Goal: Navigation & Orientation: Understand site structure

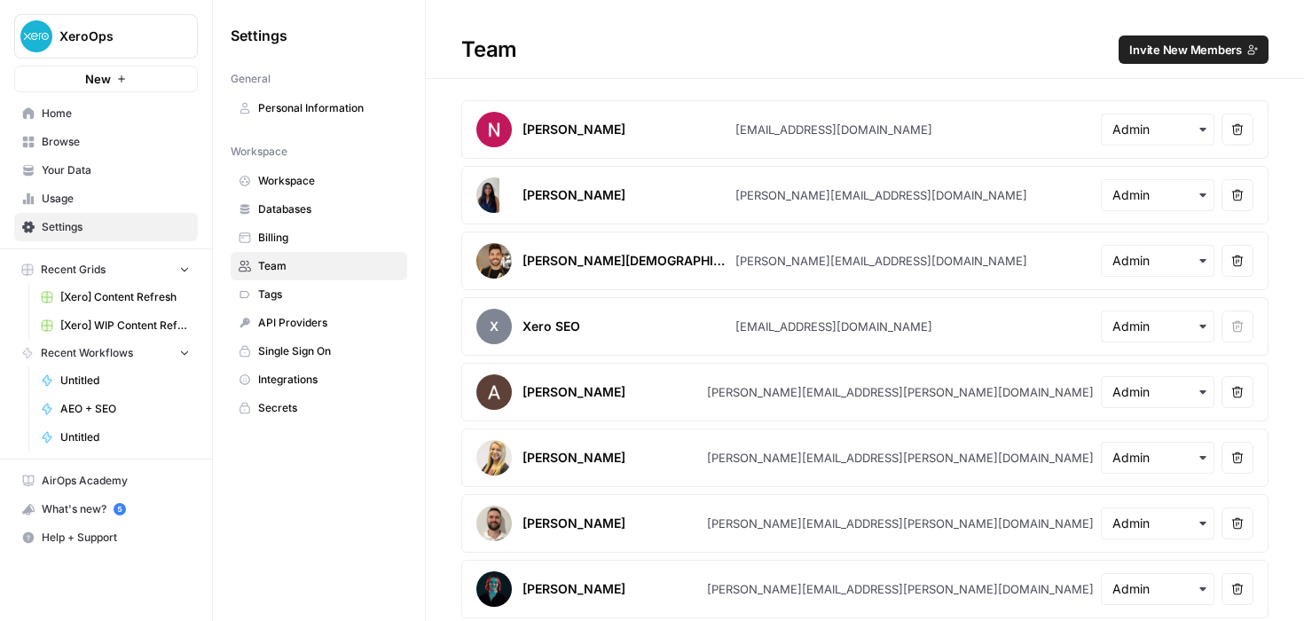
scroll to position [33, 0]
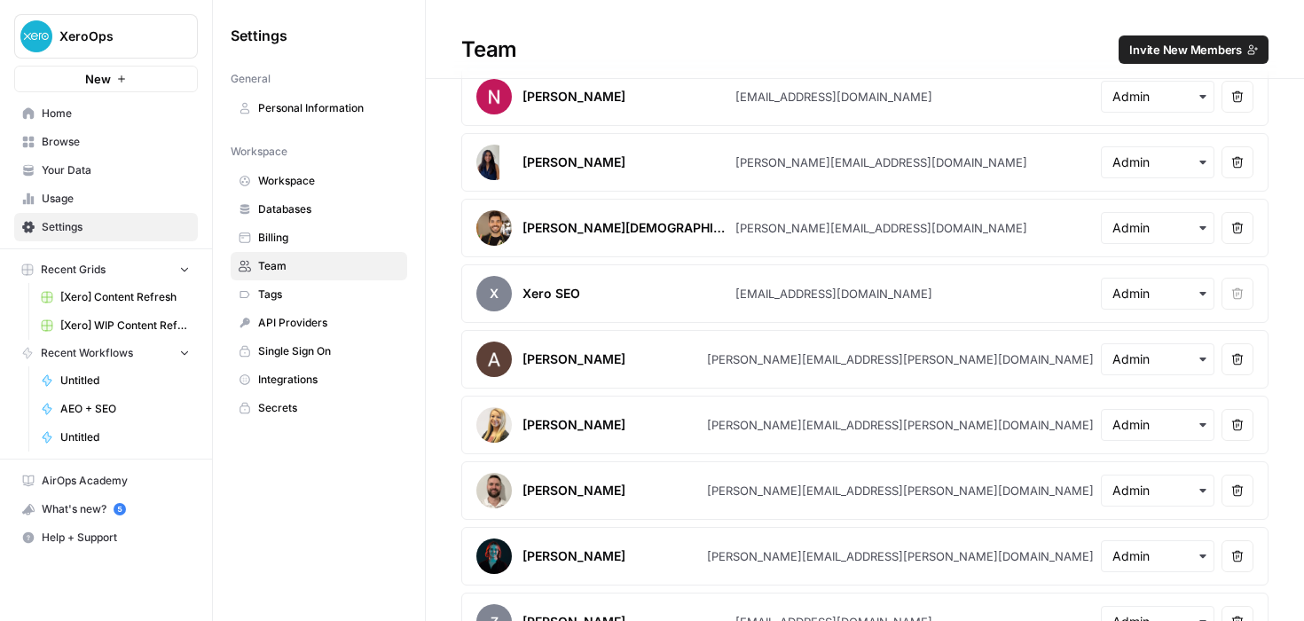
click at [46, 112] on span "Home" at bounding box center [116, 114] width 148 height 16
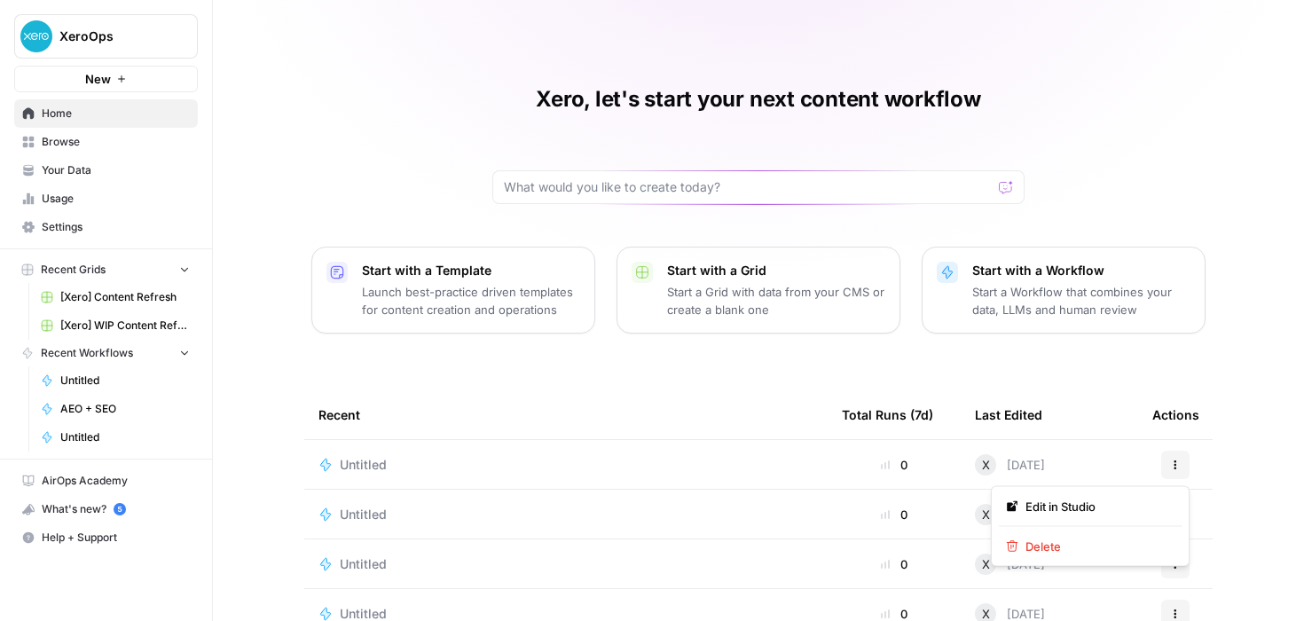
click at [1164, 465] on button "Actions" at bounding box center [1175, 465] width 28 height 28
click at [1252, 325] on div "Xero, let's start your next content workflow Start with a Template Launch best-…" at bounding box center [758, 408] width 1091 height 816
click at [88, 137] on span "Browse" at bounding box center [116, 142] width 148 height 16
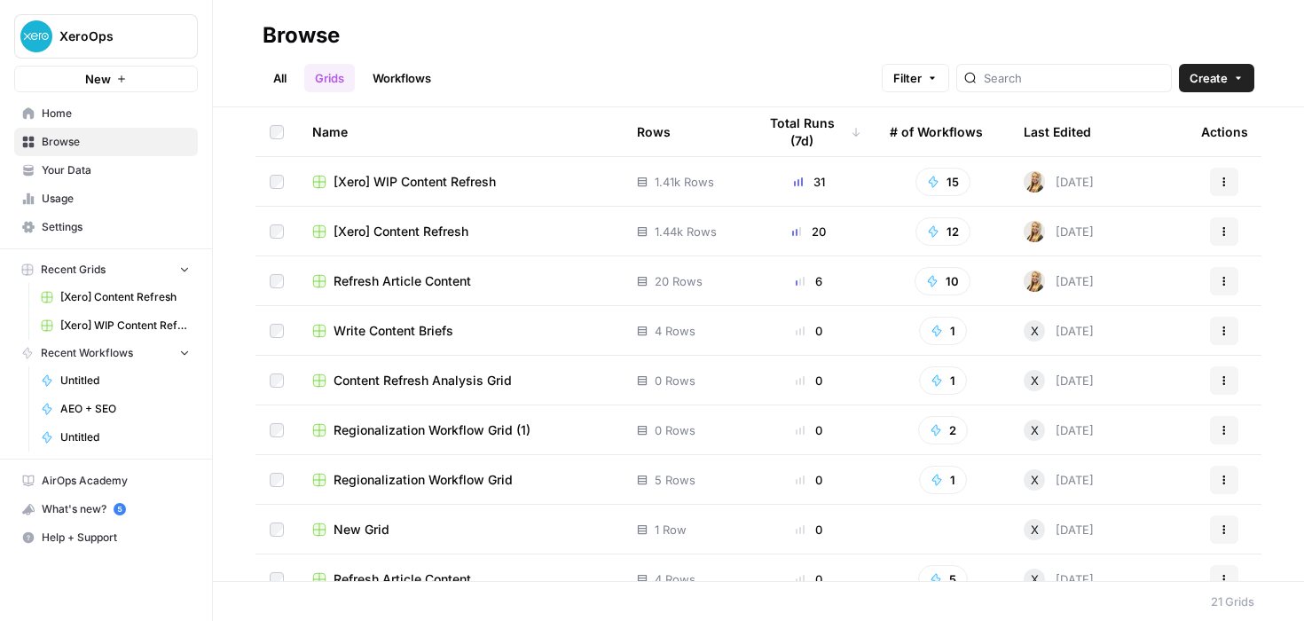
click at [1234, 78] on icon "button" at bounding box center [1238, 78] width 11 height 11
click at [936, 43] on h2 "Browse" at bounding box center [759, 35] width 992 height 28
click at [393, 82] on link "Workflows" at bounding box center [402, 78] width 80 height 28
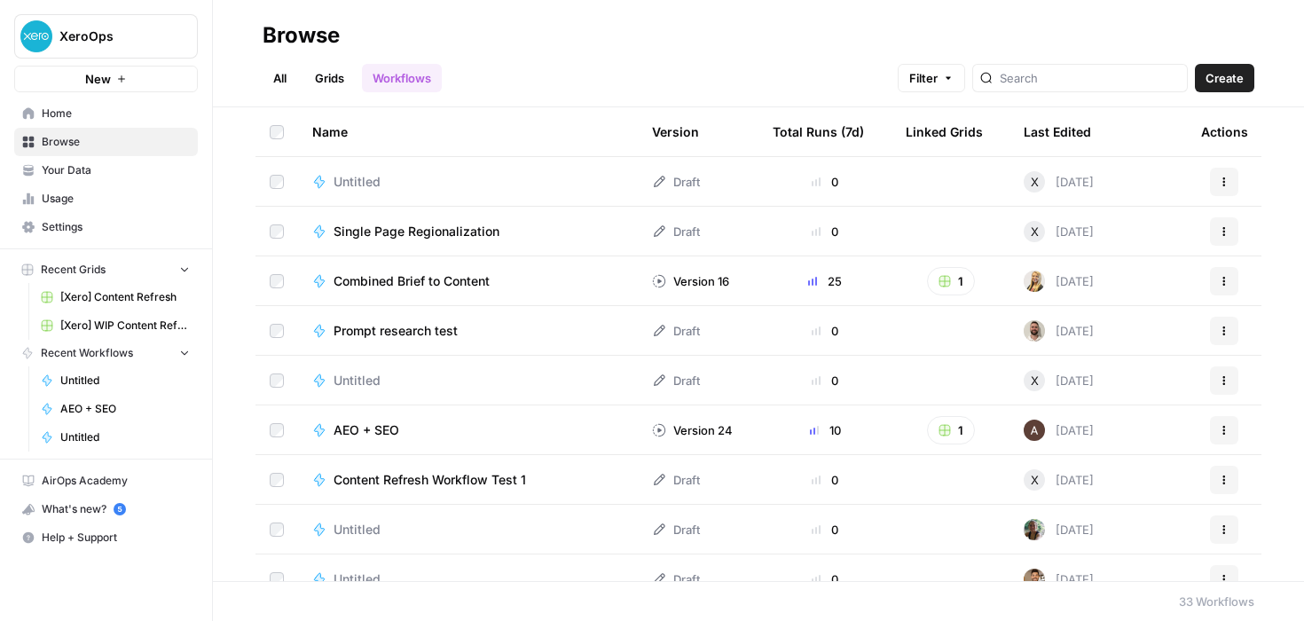
click at [67, 178] on link "Your Data" at bounding box center [106, 170] width 184 height 28
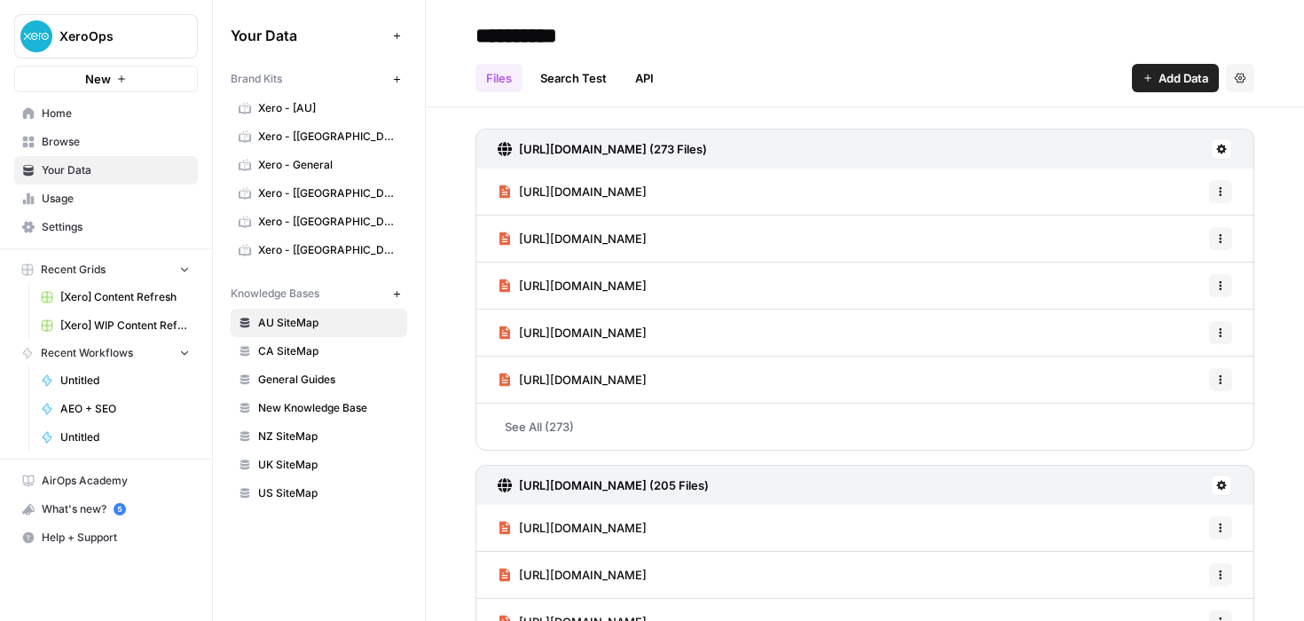
click at [102, 199] on span "Usage" at bounding box center [116, 199] width 148 height 16
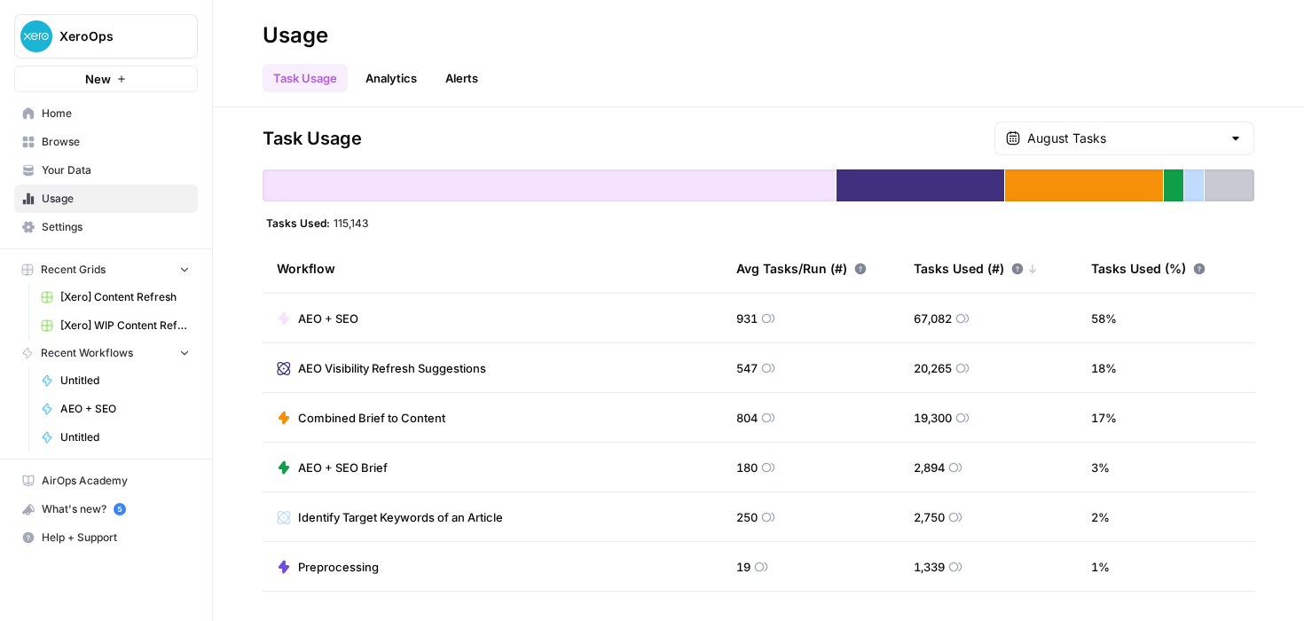
click at [114, 216] on link "Settings" at bounding box center [106, 227] width 184 height 28
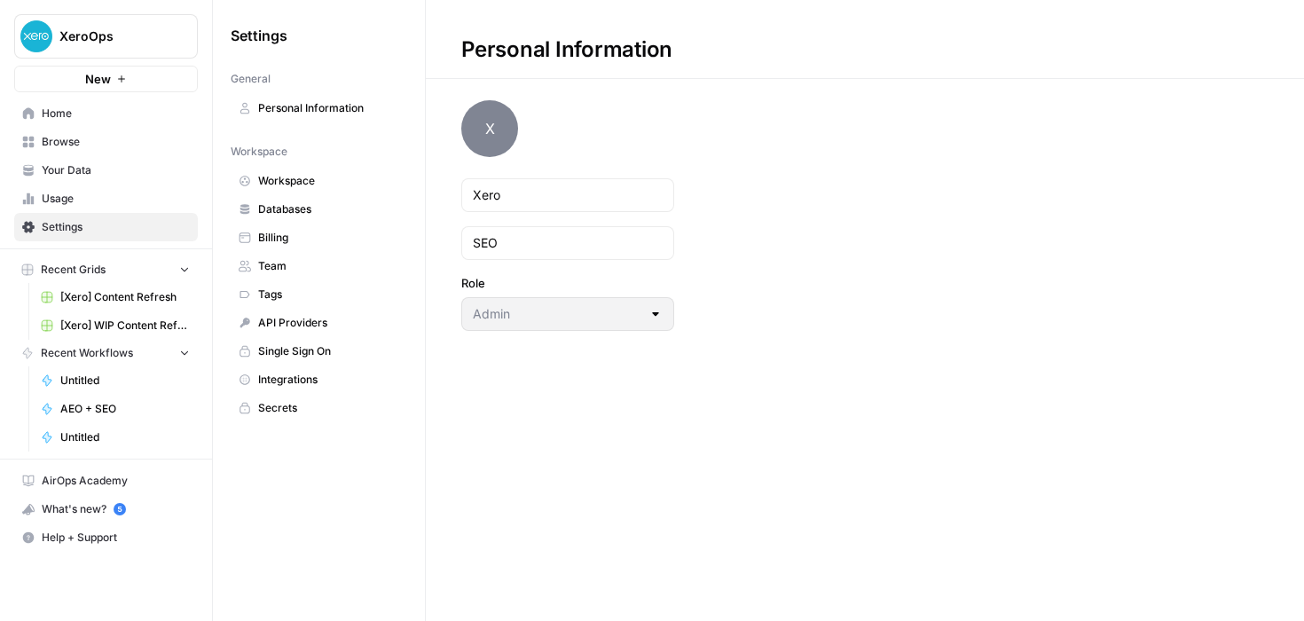
click at [299, 174] on span "Workspace" at bounding box center [328, 181] width 141 height 16
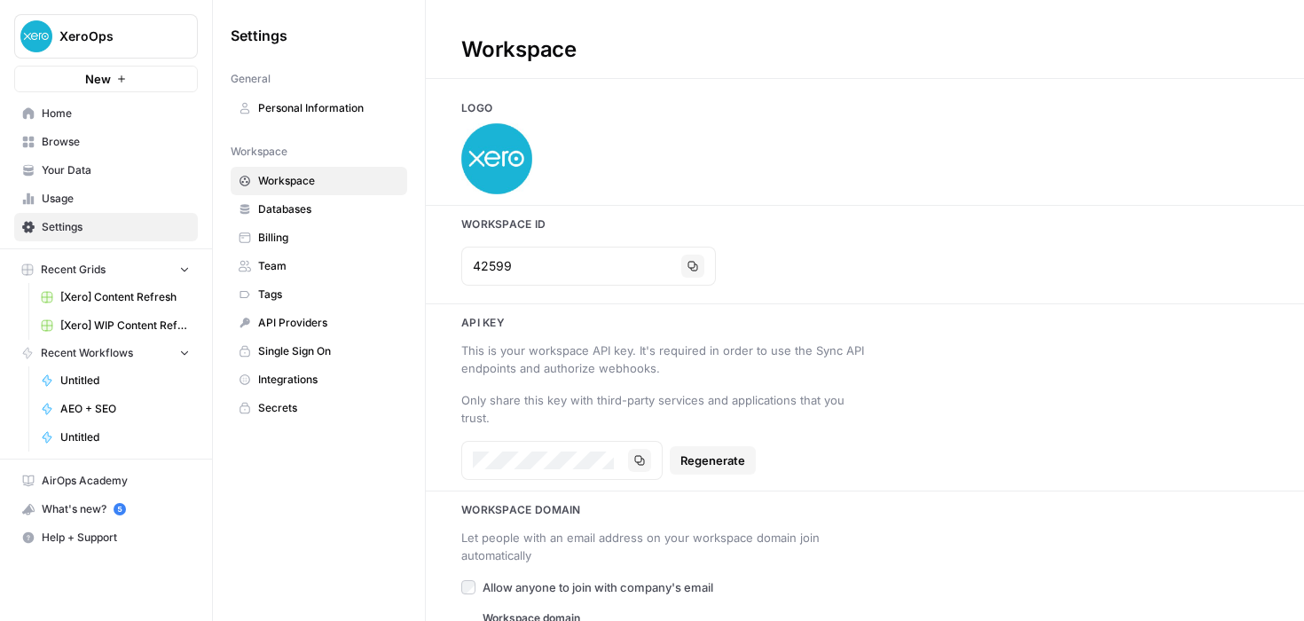
click at [287, 208] on span "Databases" at bounding box center [328, 209] width 141 height 16
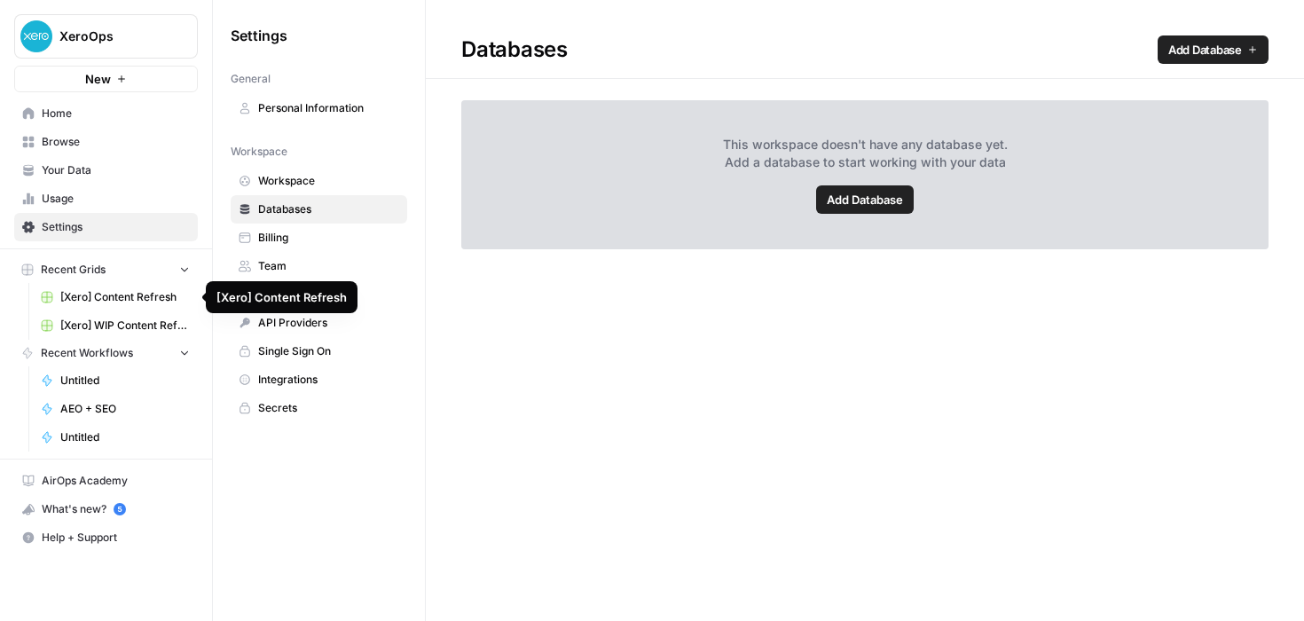
click at [82, 303] on span "[Xero] Content Refresh" at bounding box center [124, 297] width 129 height 16
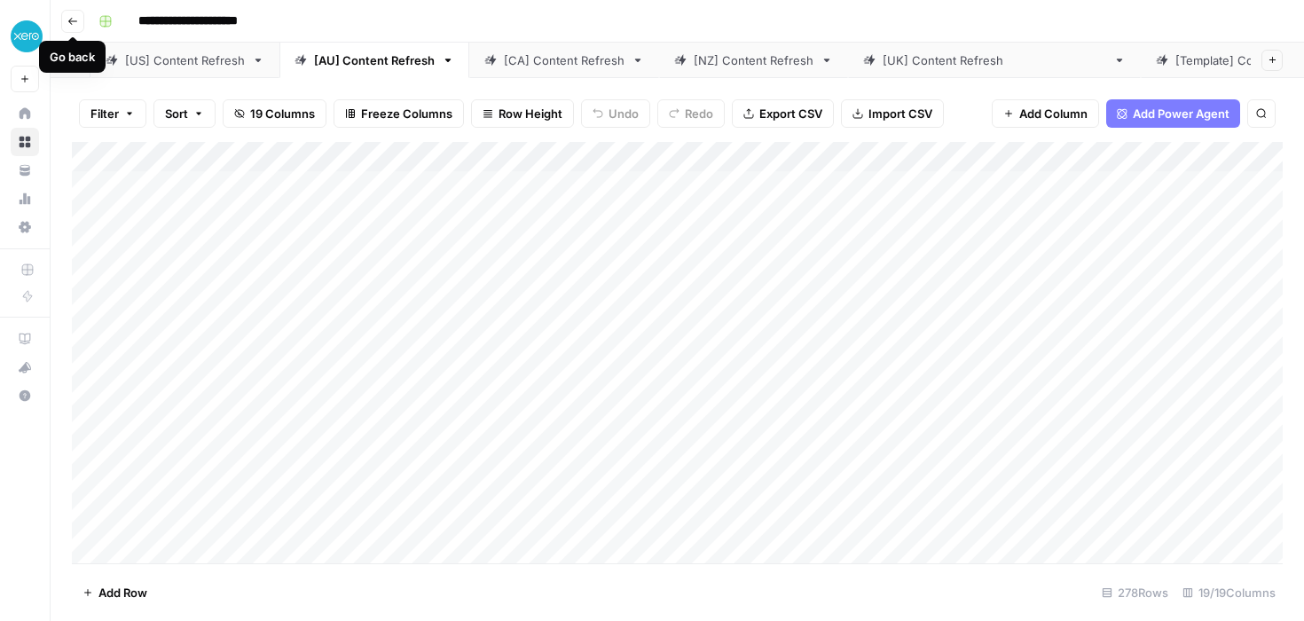
click at [78, 19] on button "Go back" at bounding box center [72, 21] width 23 height 23
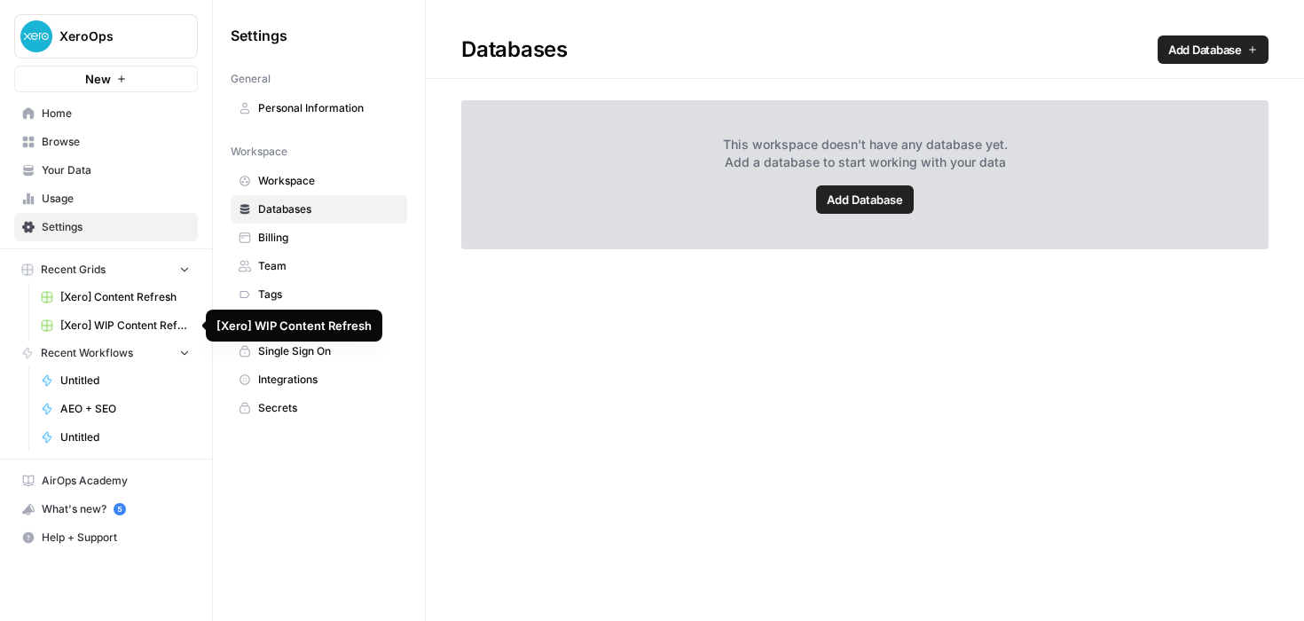
click at [135, 326] on span "[Xero] WIP Content Refresh" at bounding box center [124, 325] width 129 height 16
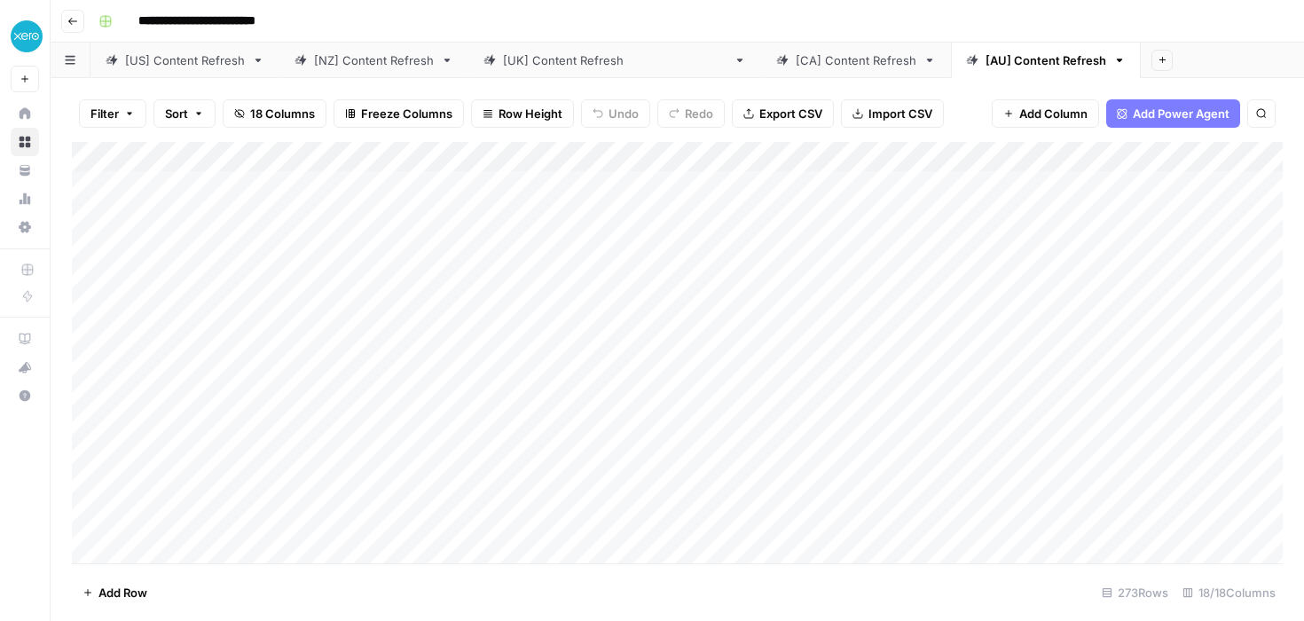
click at [69, 16] on icon "button" at bounding box center [72, 21] width 11 height 11
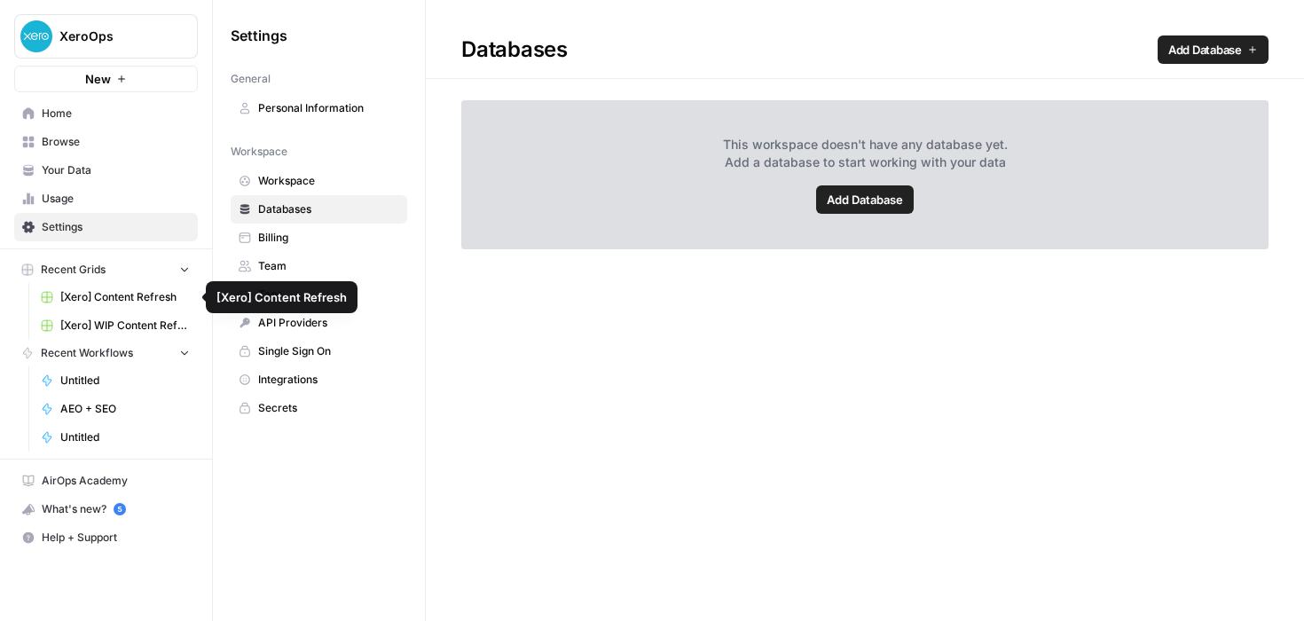
click at [110, 274] on button "Recent Grids" at bounding box center [106, 269] width 184 height 27
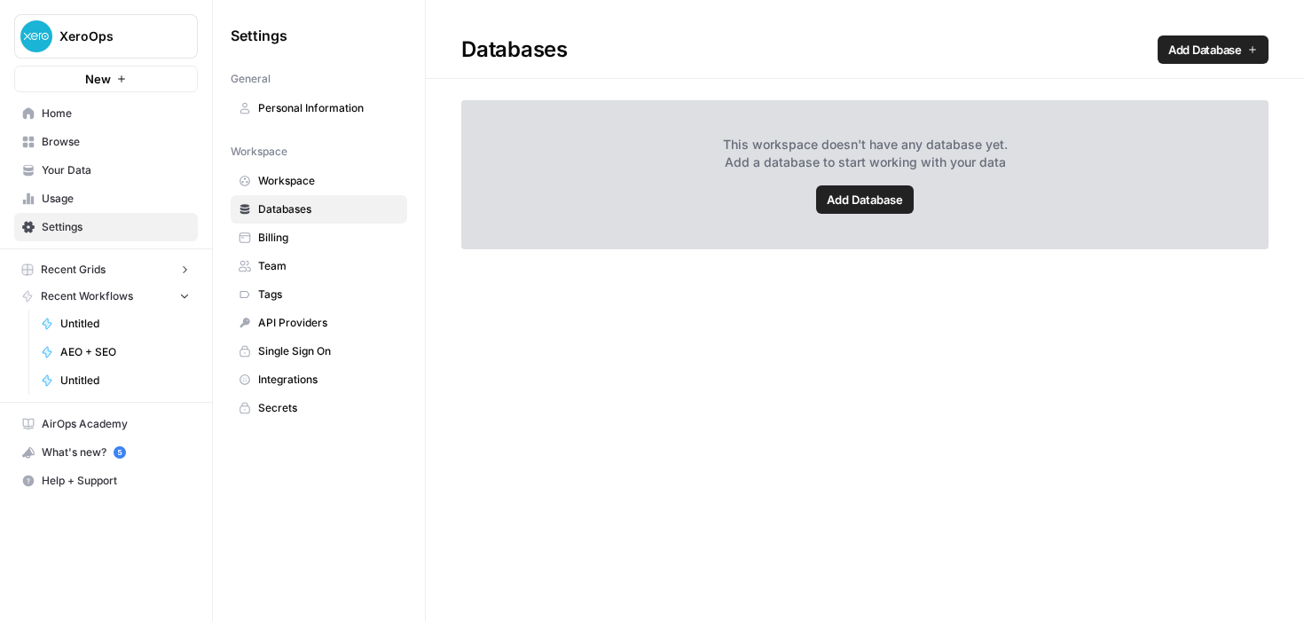
click at [136, 161] on link "Your Data" at bounding box center [106, 170] width 184 height 28
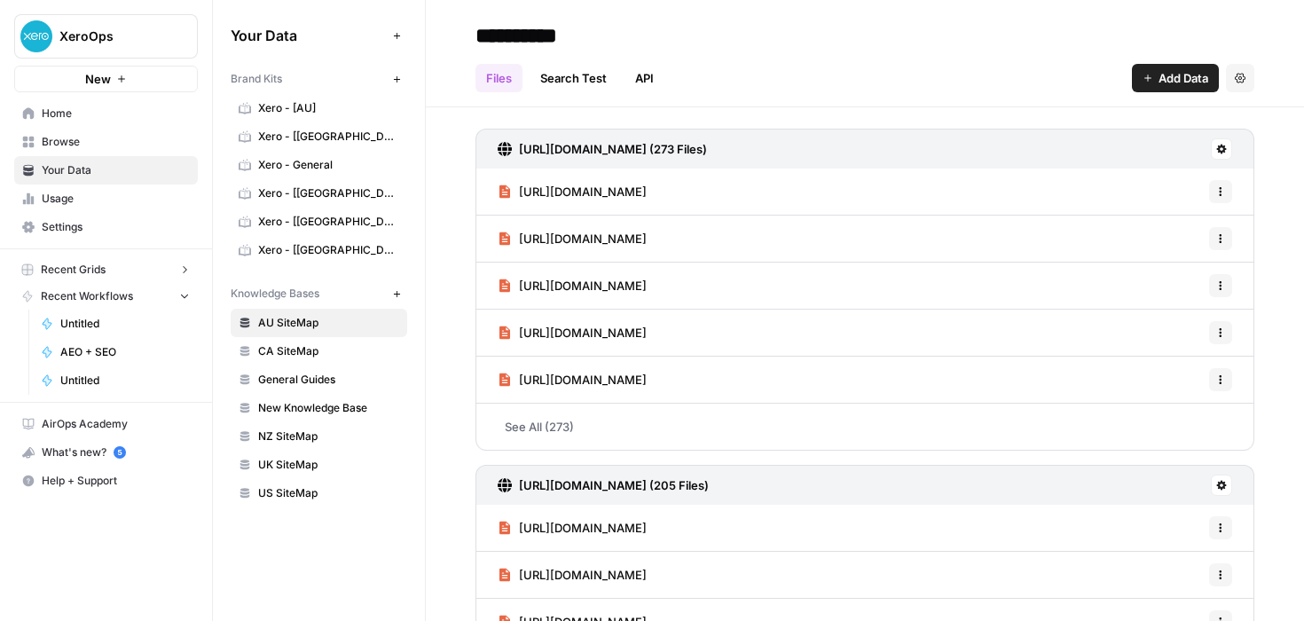
click at [102, 138] on span "Browse" at bounding box center [116, 142] width 148 height 16
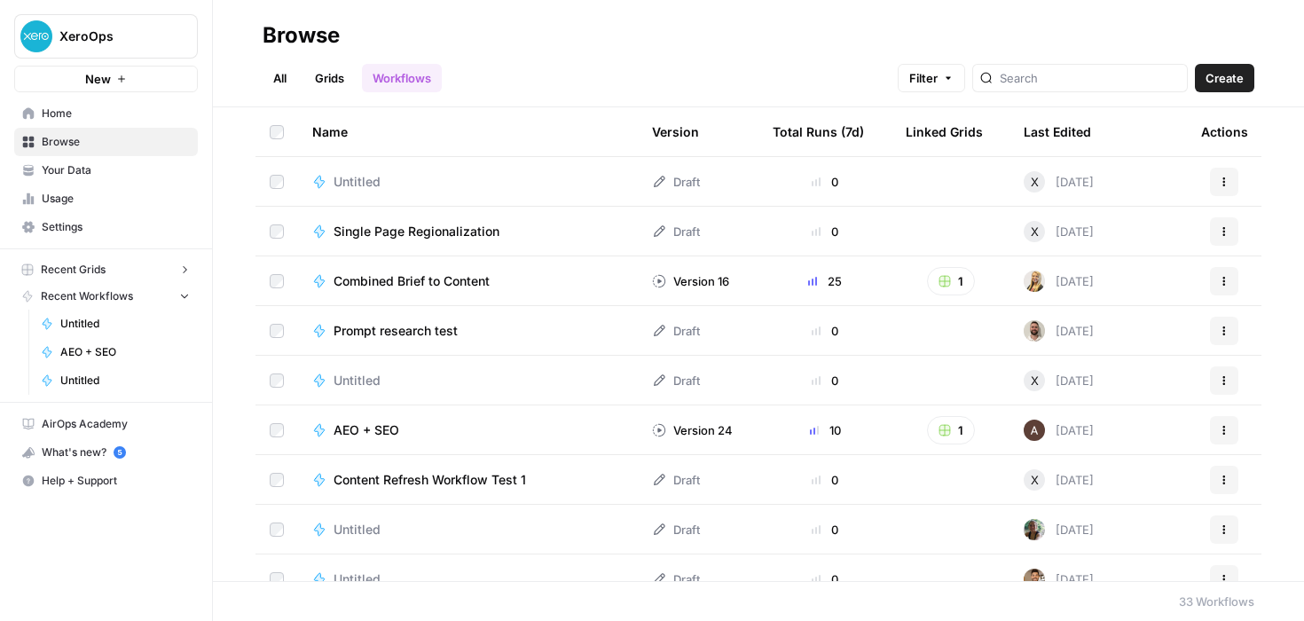
click at [325, 78] on link "Grids" at bounding box center [329, 78] width 51 height 28
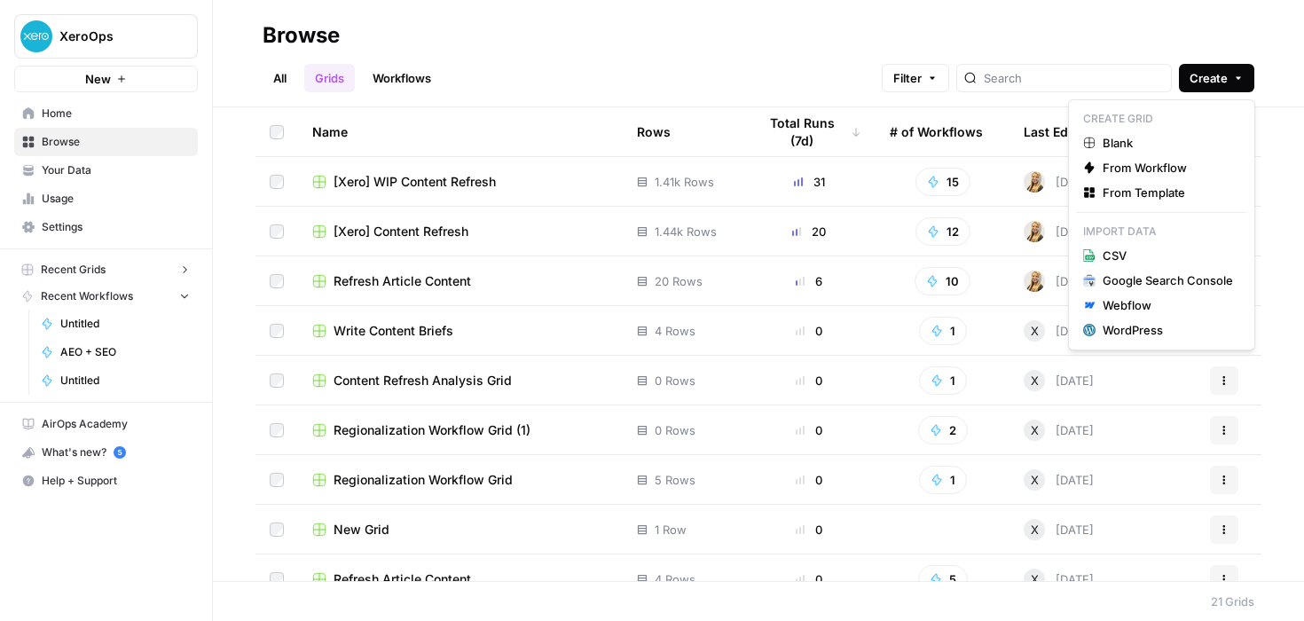
click at [1243, 78] on button "Create" at bounding box center [1216, 78] width 75 height 28
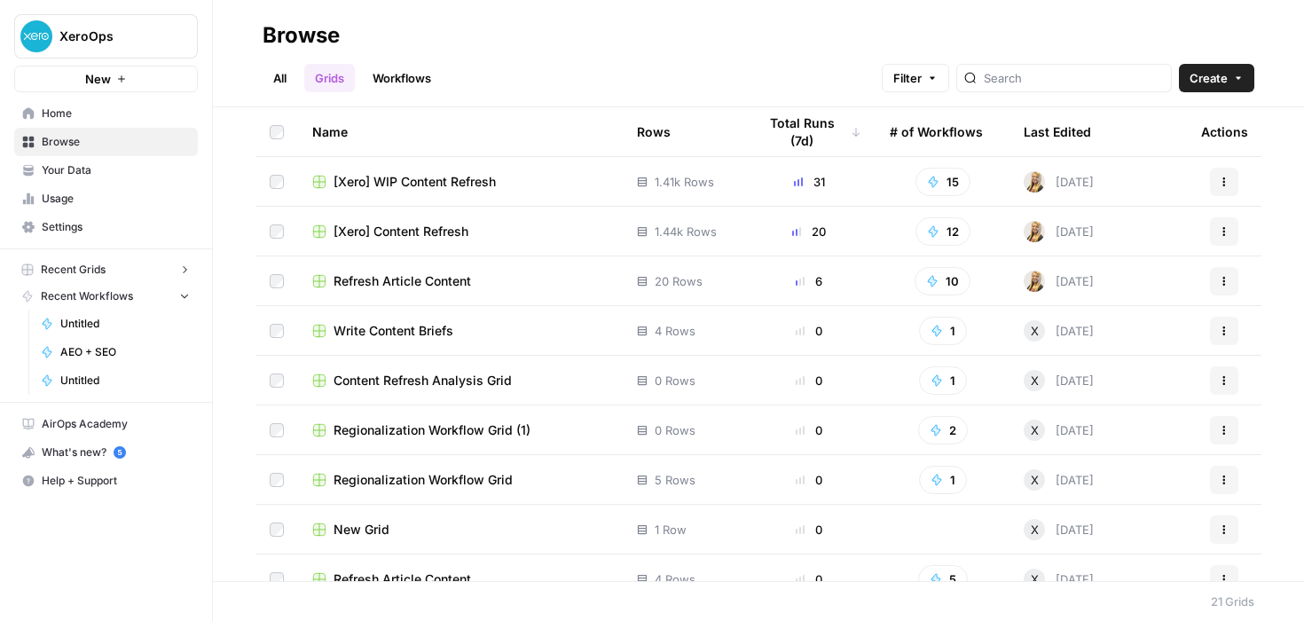
click at [1163, 13] on header "Browse All Grids Workflows Filter Create" at bounding box center [758, 53] width 1091 height 107
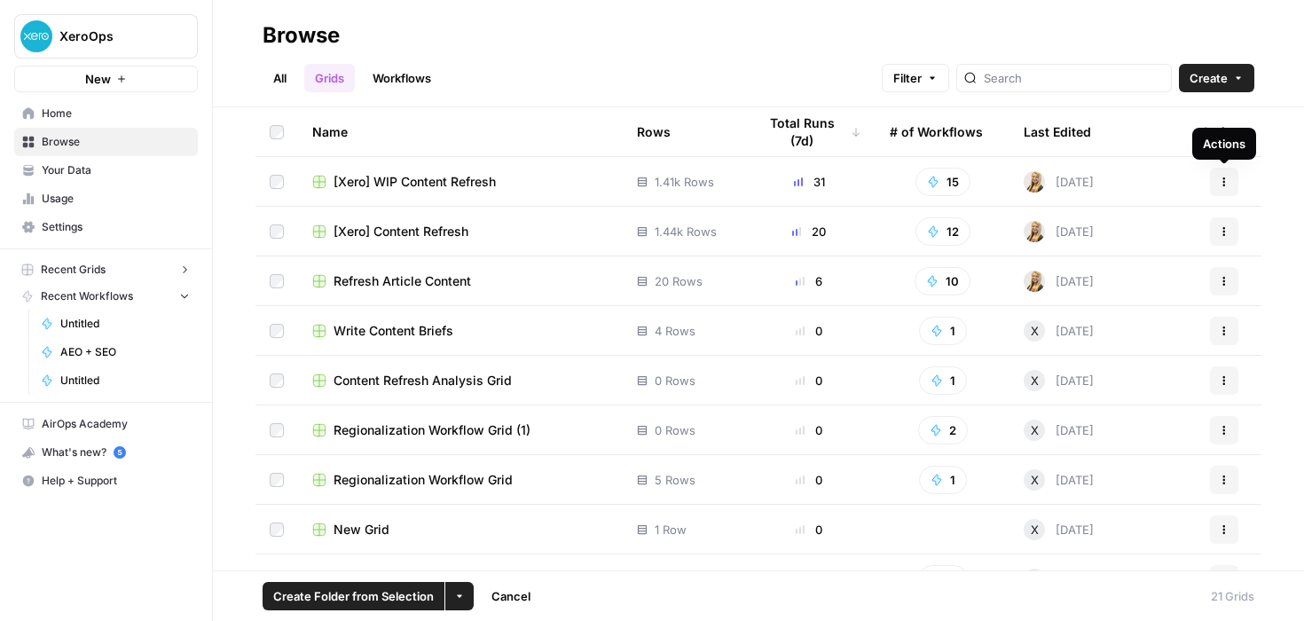
click at [1230, 176] on button "Actions" at bounding box center [1224, 182] width 28 height 28
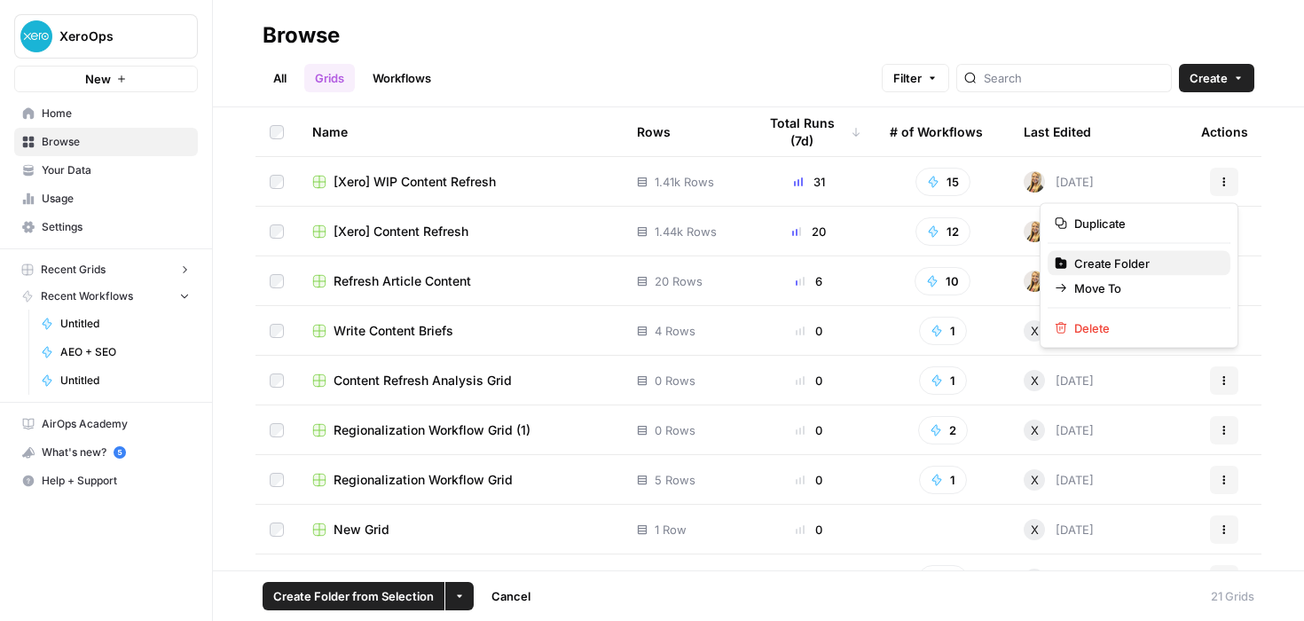
click at [1123, 257] on span "Create Folder" at bounding box center [1145, 264] width 142 height 18
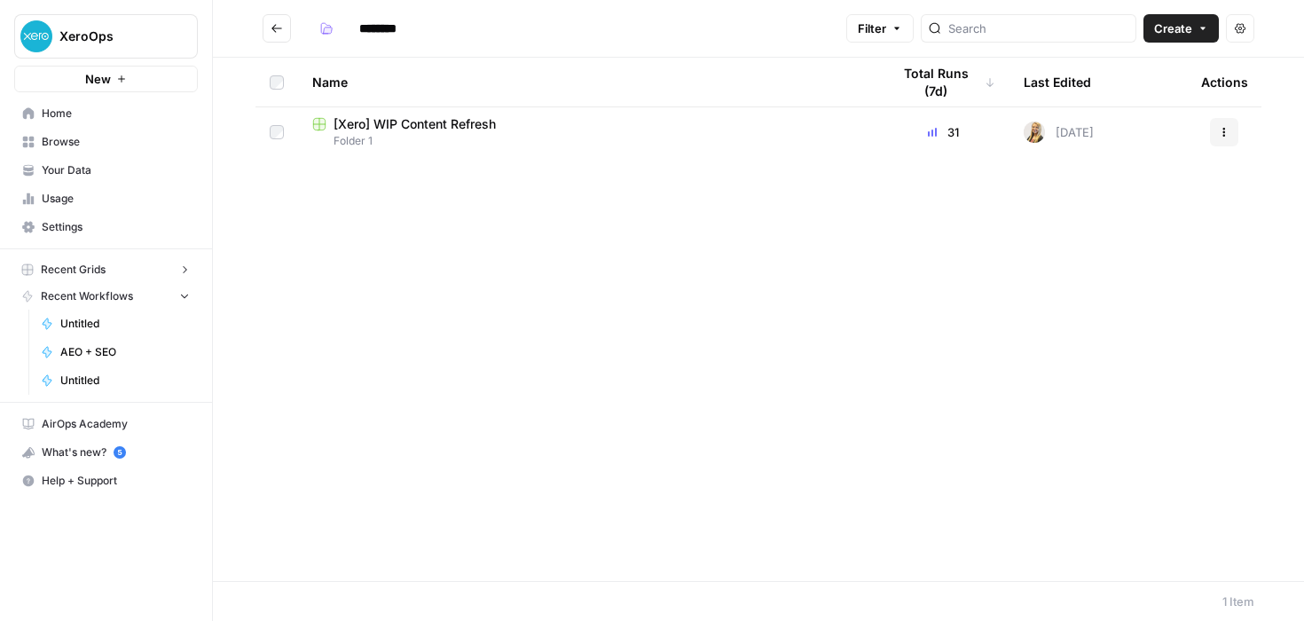
click at [410, 25] on input "********" at bounding box center [400, 28] width 99 height 28
drag, startPoint x: 424, startPoint y: 25, endPoint x: 338, endPoint y: 25, distance: 86.0
click at [338, 25] on div "********" at bounding box center [381, 28] width 138 height 28
type input "*"
click at [384, 30] on input "**********" at bounding box center [404, 28] width 107 height 28
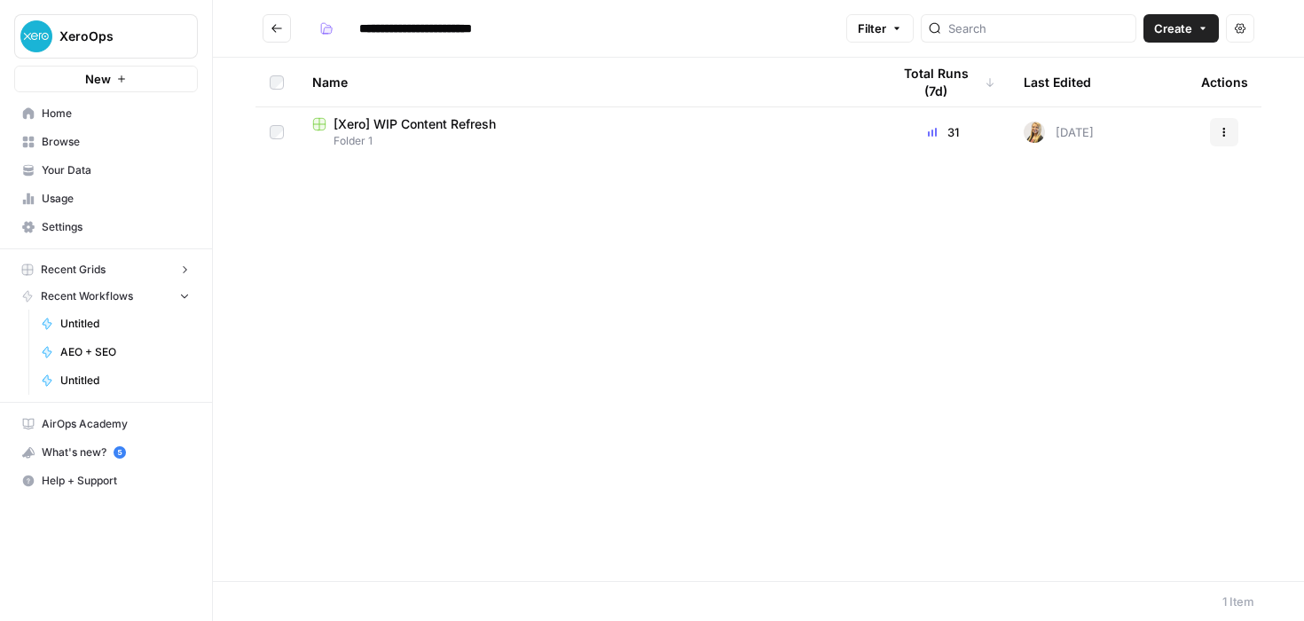
click at [463, 27] on input "**********" at bounding box center [439, 28] width 176 height 28
type input "**********"
click at [701, 256] on div "Name Total Runs (7d) Last Edited Actions [Xero] WIP Content Refresh Folder 1 31…" at bounding box center [758, 319] width 1091 height 523
click at [56, 109] on span "Home" at bounding box center [116, 114] width 148 height 16
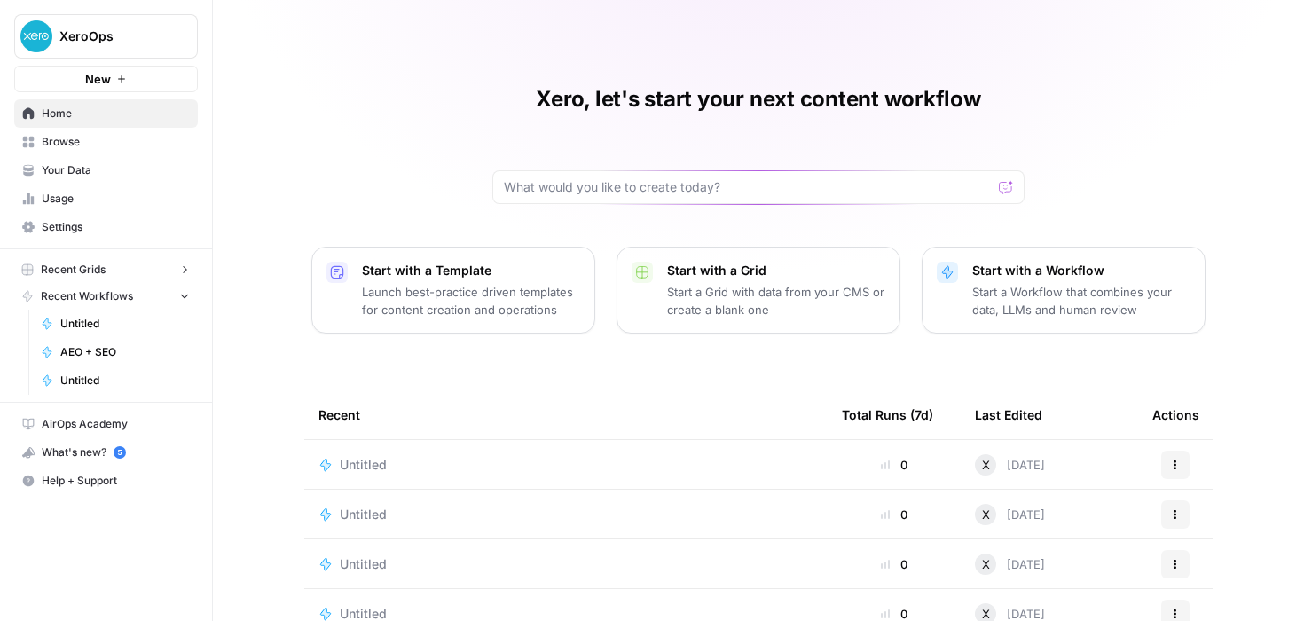
scroll to position [195, 0]
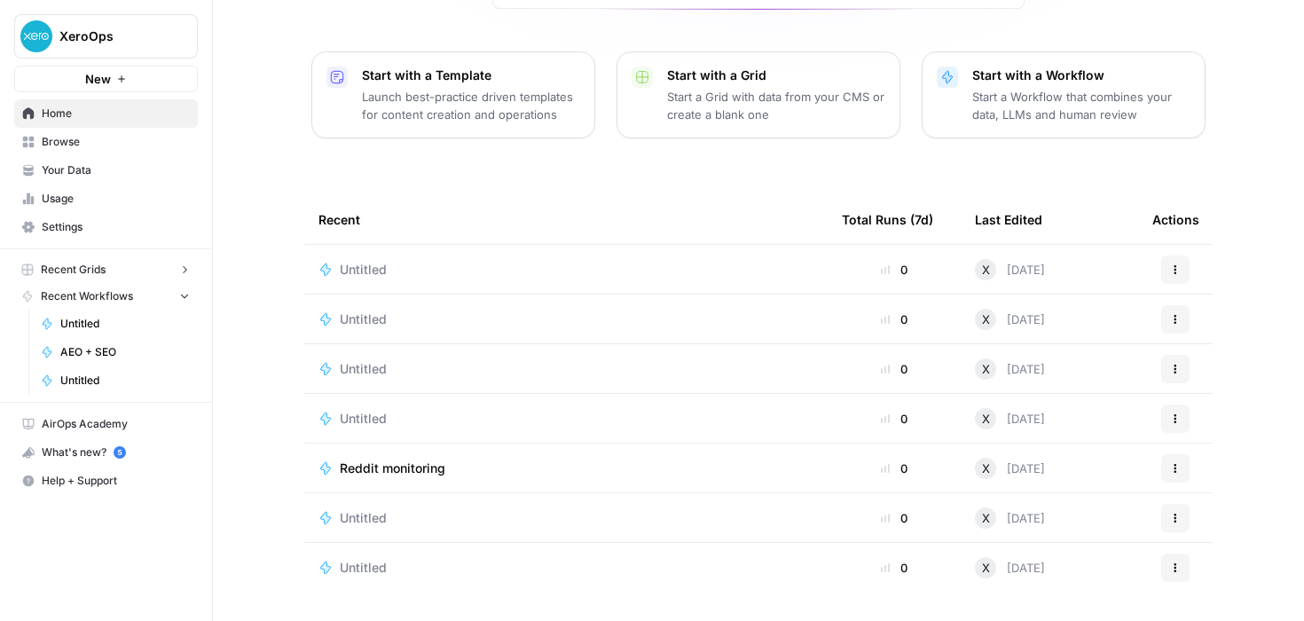
click at [68, 131] on link "Browse" at bounding box center [106, 142] width 184 height 28
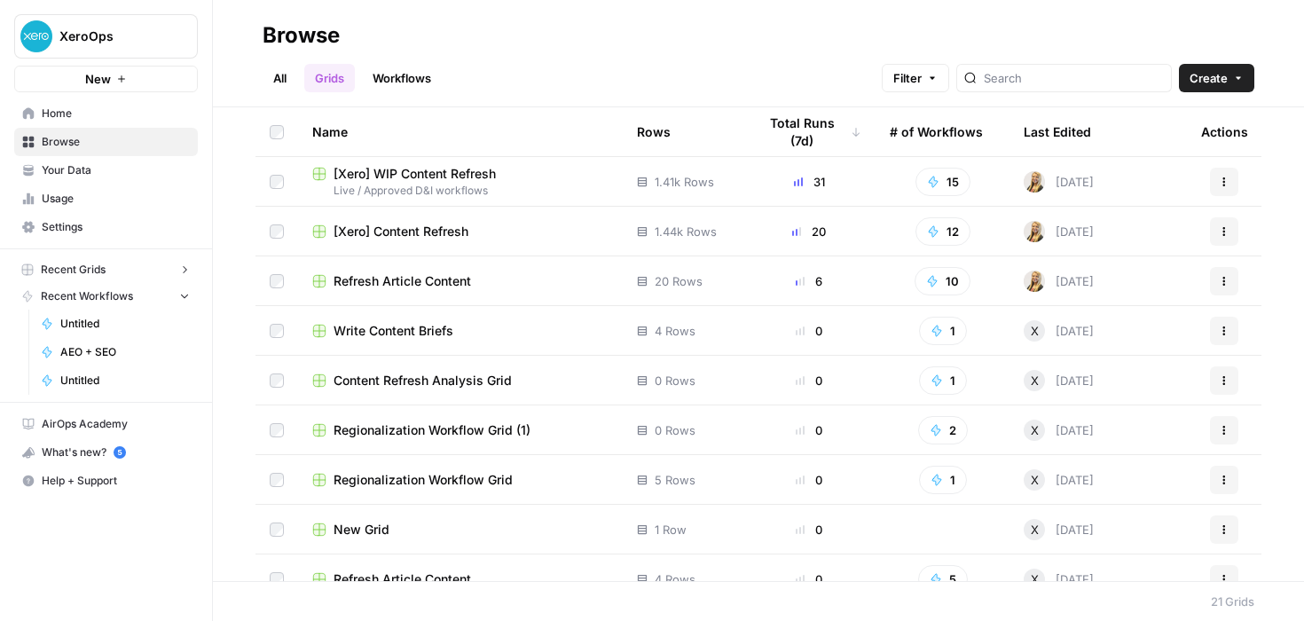
click at [77, 165] on span "Your Data" at bounding box center [116, 170] width 148 height 16
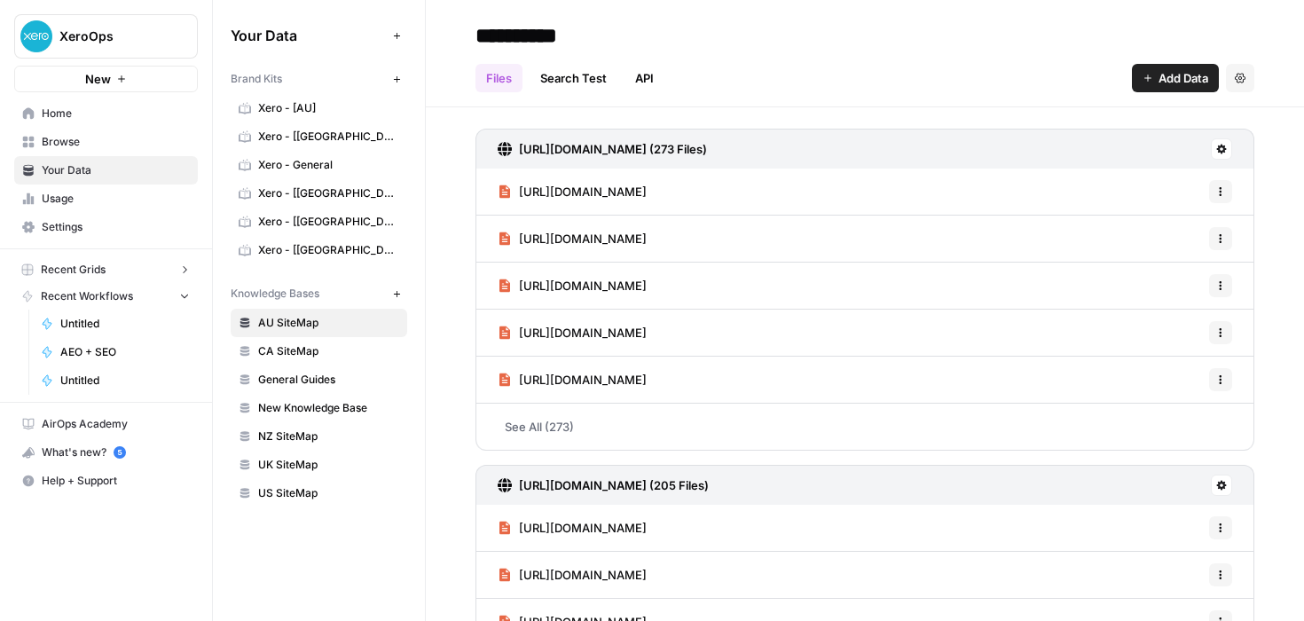
click at [50, 208] on link "Usage" at bounding box center [106, 198] width 184 height 28
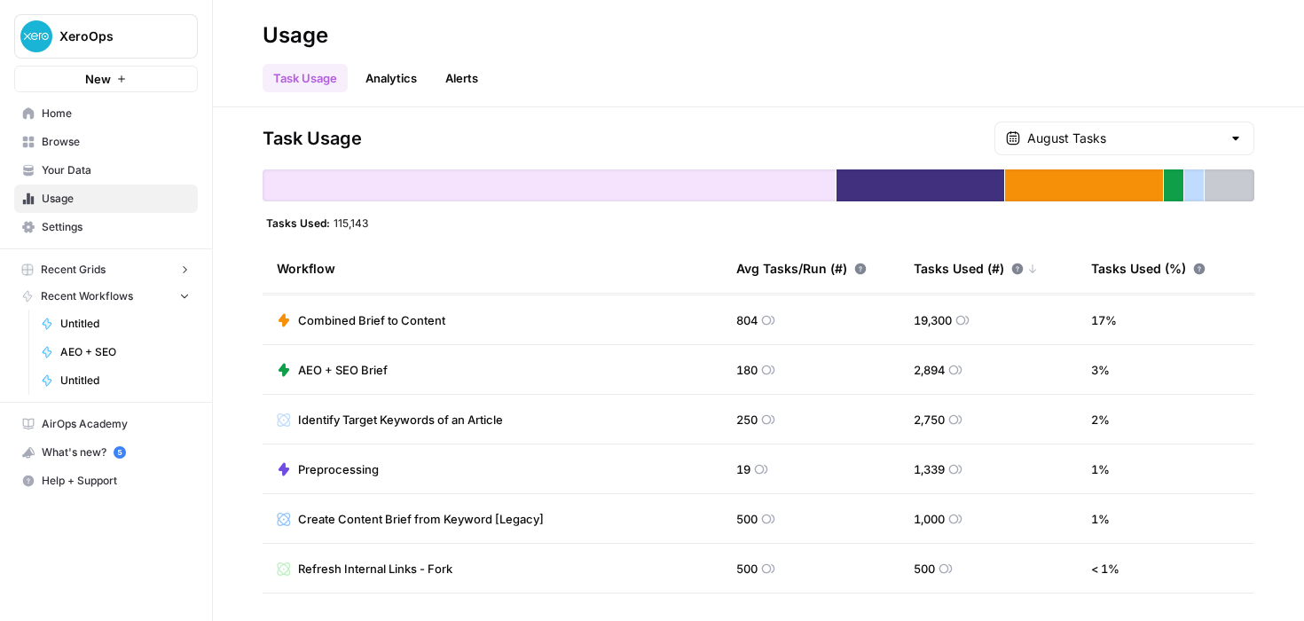
scroll to position [184, 0]
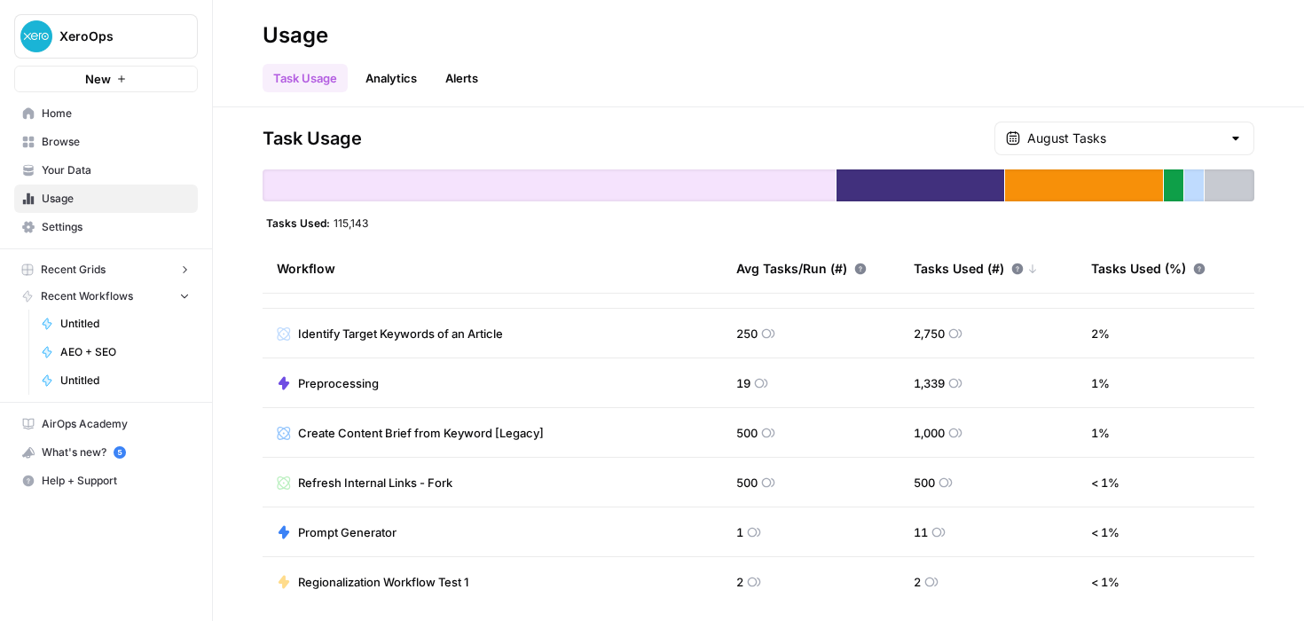
click at [79, 231] on span "Settings" at bounding box center [116, 227] width 148 height 16
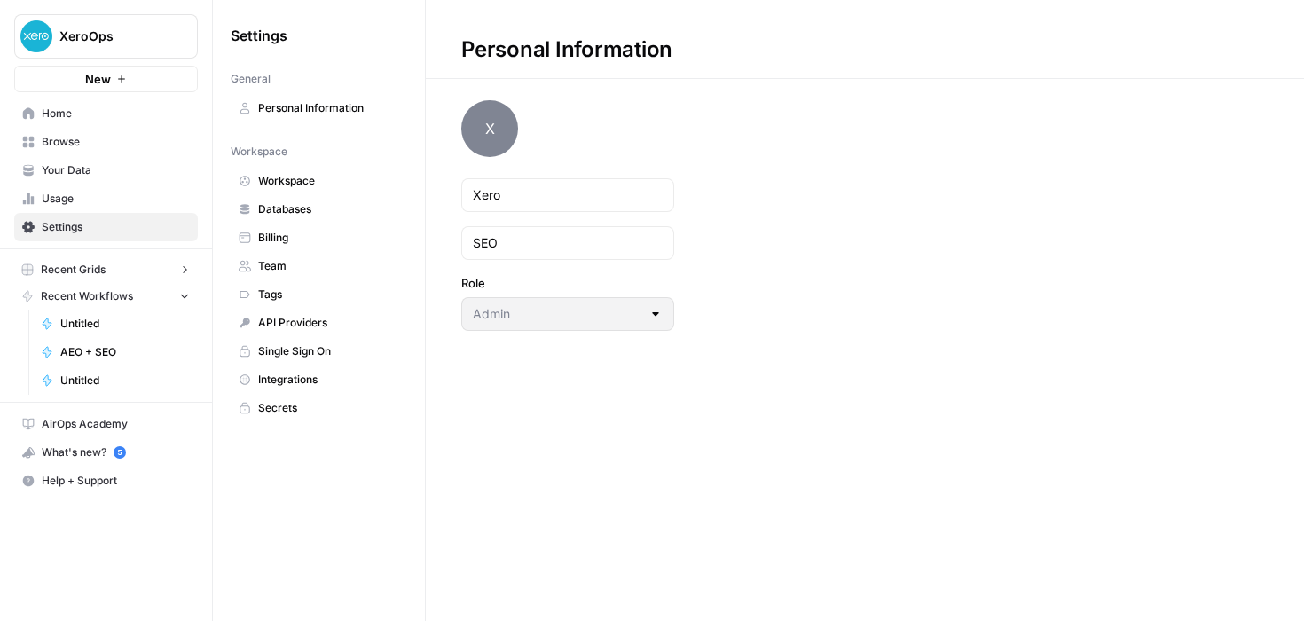
click at [98, 159] on link "Your Data" at bounding box center [106, 170] width 184 height 28
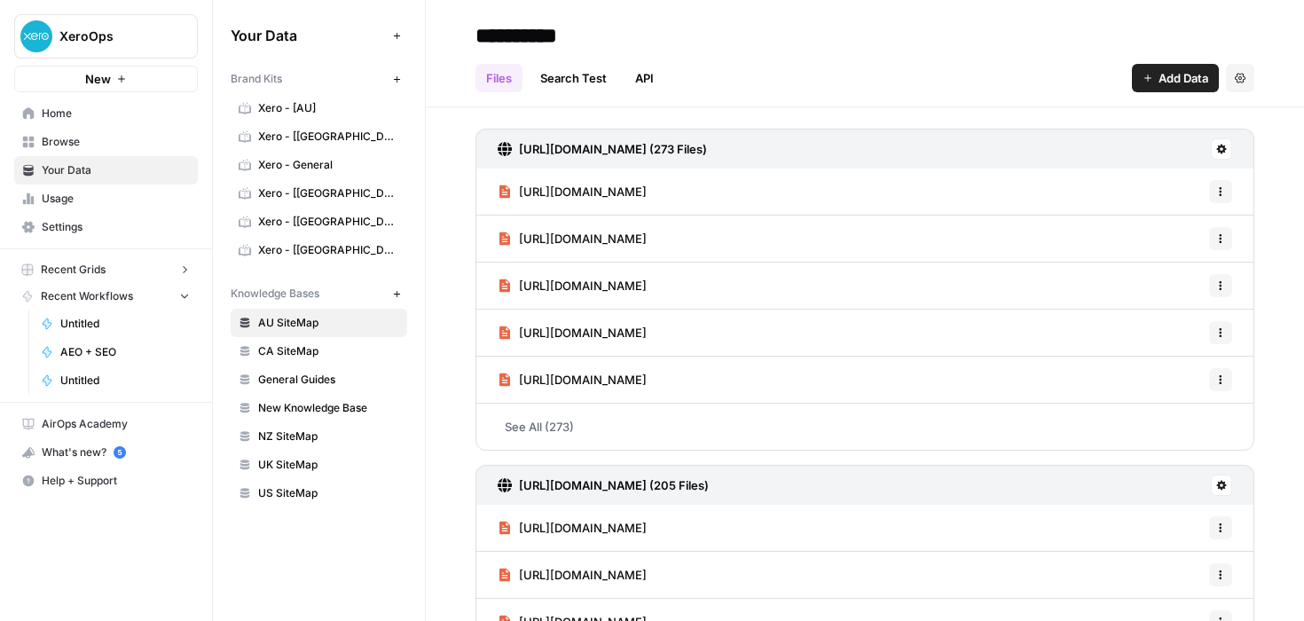
click at [81, 130] on link "Browse" at bounding box center [106, 142] width 184 height 28
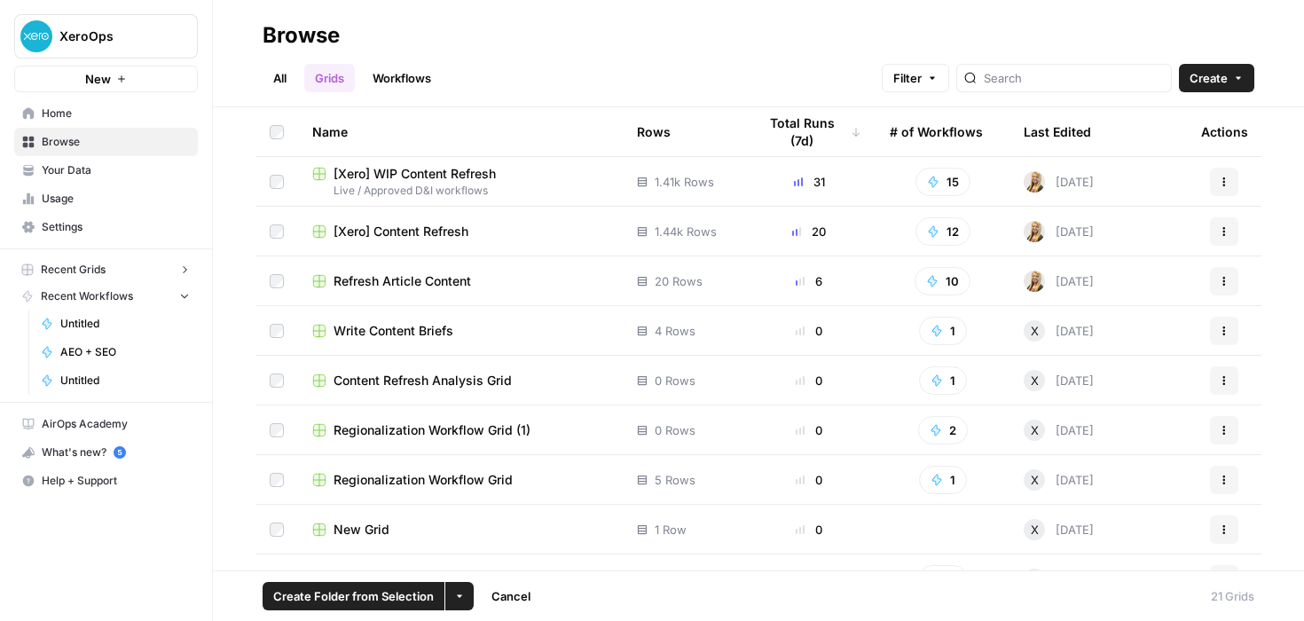
click at [568, 34] on h2 "Browse" at bounding box center [759, 35] width 992 height 28
click at [78, 169] on span "Your Data" at bounding box center [116, 170] width 148 height 16
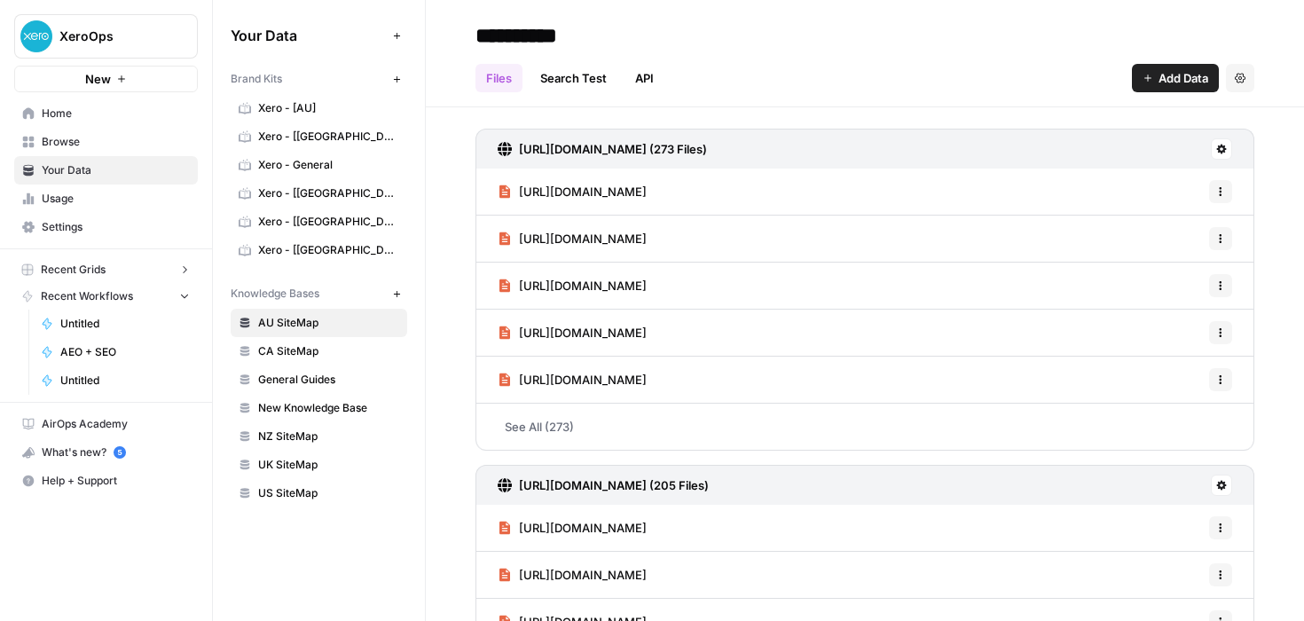
click at [94, 259] on button "Recent Grids" at bounding box center [106, 269] width 184 height 27
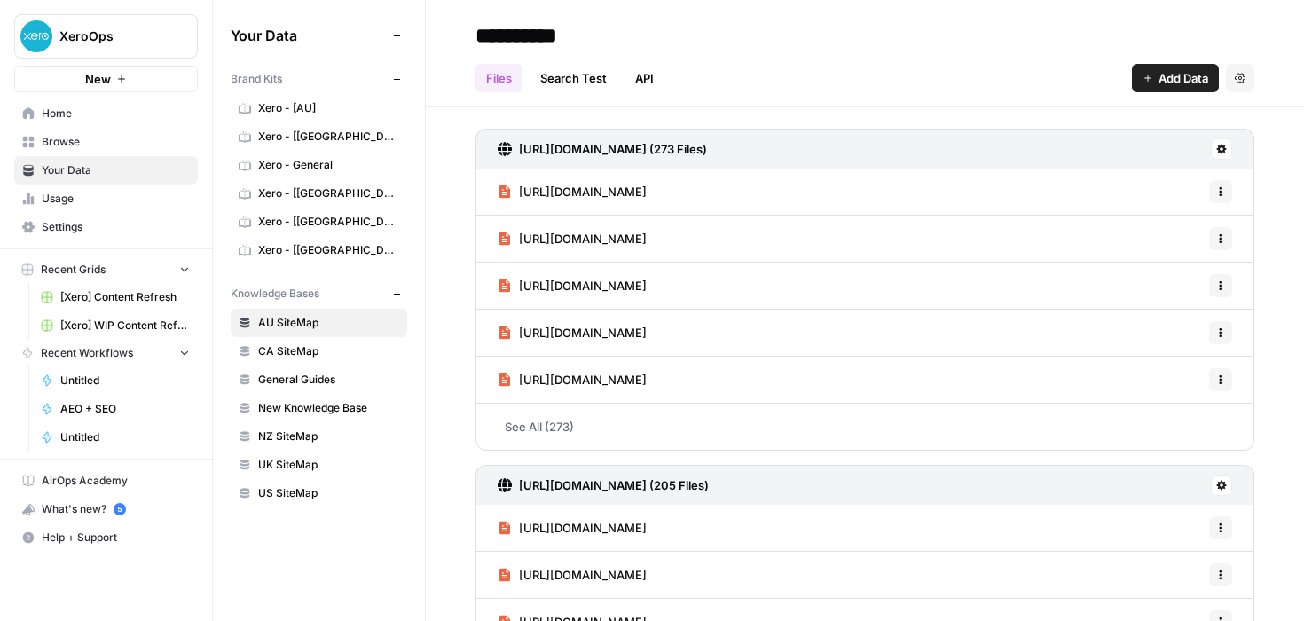
click at [74, 202] on span "Usage" at bounding box center [116, 199] width 148 height 16
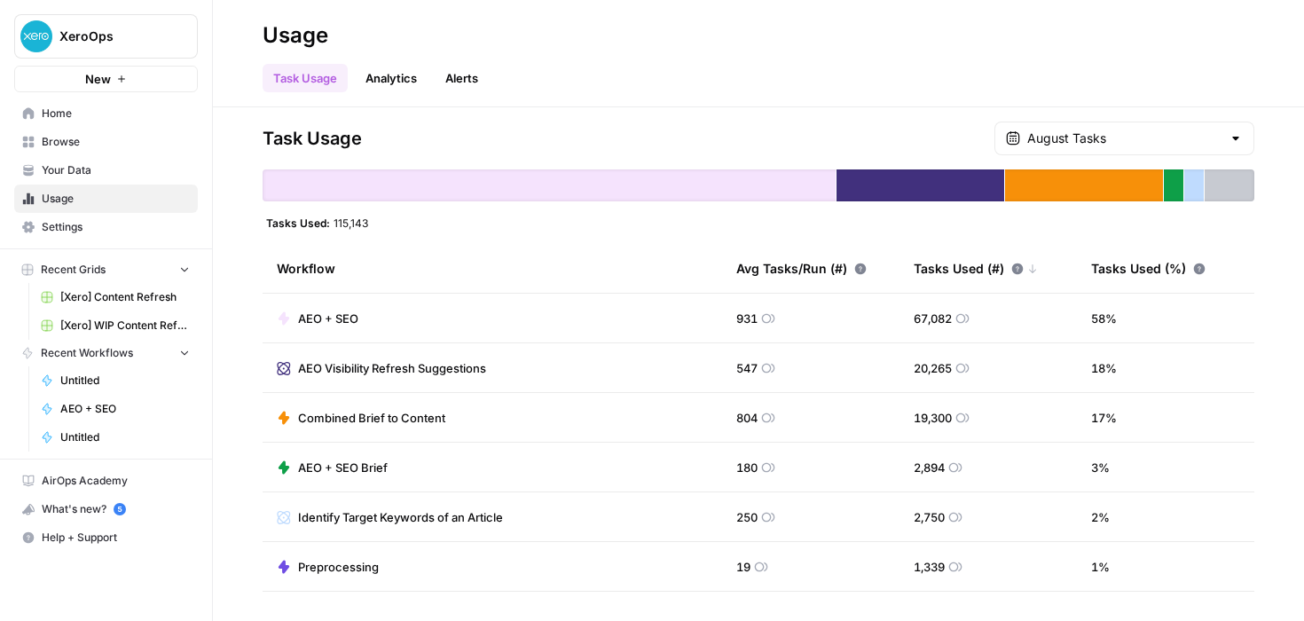
click at [124, 35] on div "New" at bounding box center [105, 42] width 47 height 32
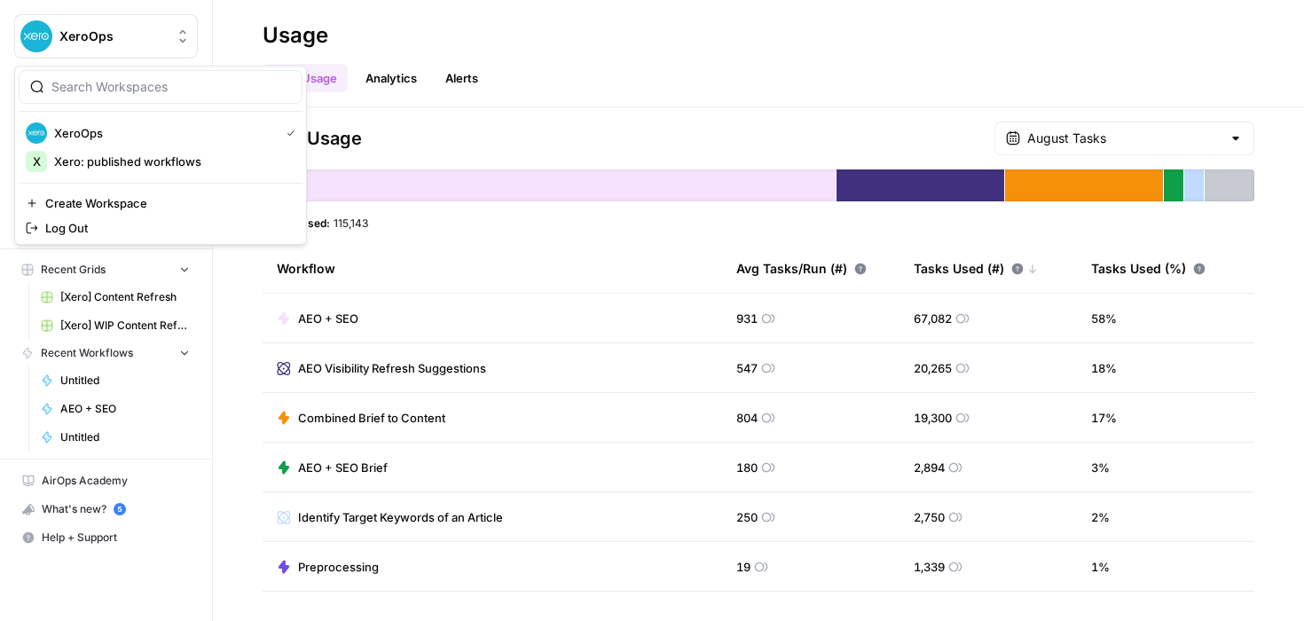
click at [180, 30] on icon "Workspace: XeroOps" at bounding box center [183, 36] width 18 height 18
click at [92, 131] on span "XeroOps" at bounding box center [163, 133] width 218 height 18
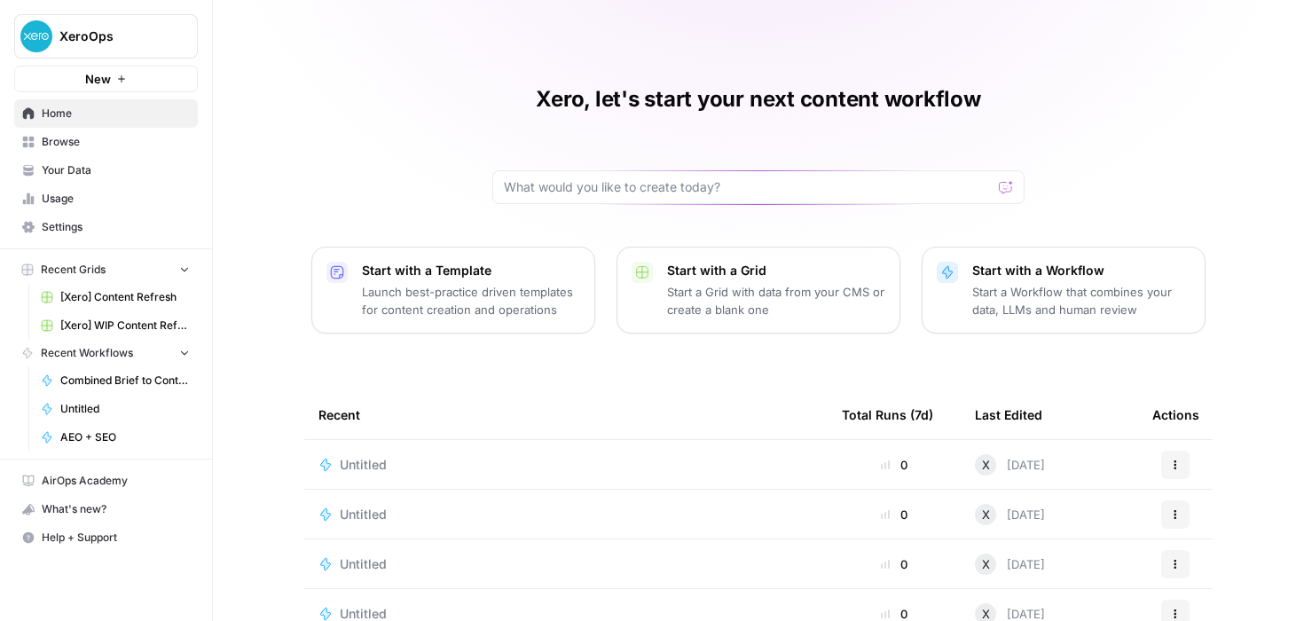
click at [49, 138] on span "Browse" at bounding box center [116, 142] width 148 height 16
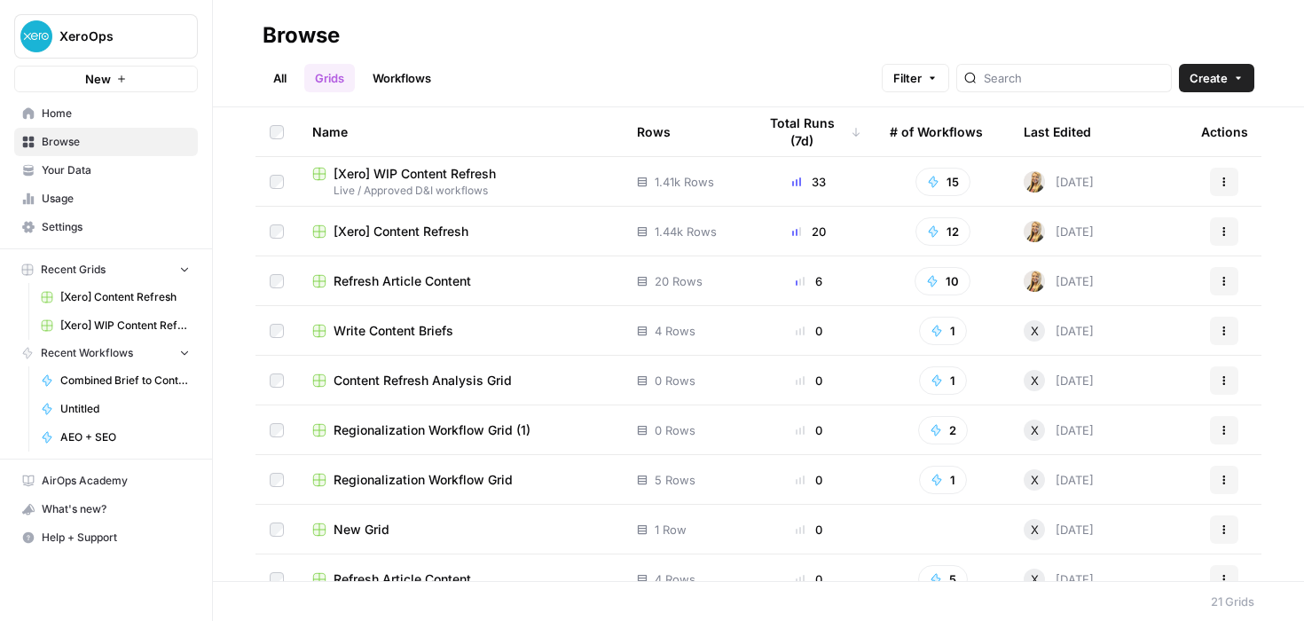
click at [94, 173] on span "Your Data" at bounding box center [116, 170] width 148 height 16
